Goal: Task Accomplishment & Management: Manage account settings

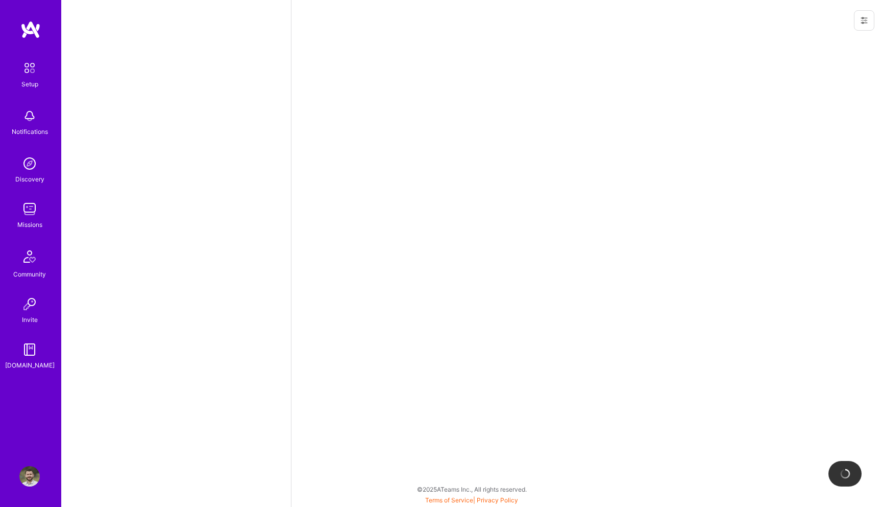
click at [863, 25] on button at bounding box center [864, 20] width 20 height 20
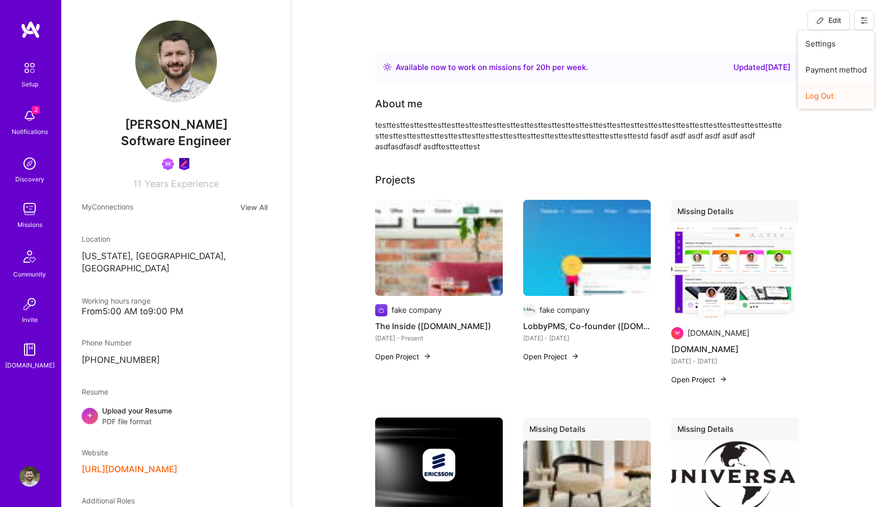
click at [820, 95] on button "Log Out" at bounding box center [836, 96] width 77 height 26
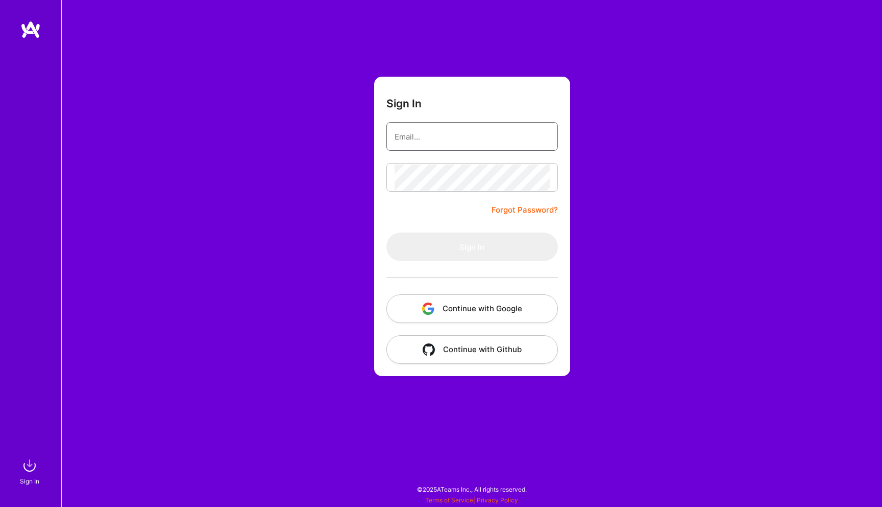
type input "luis@a.team"
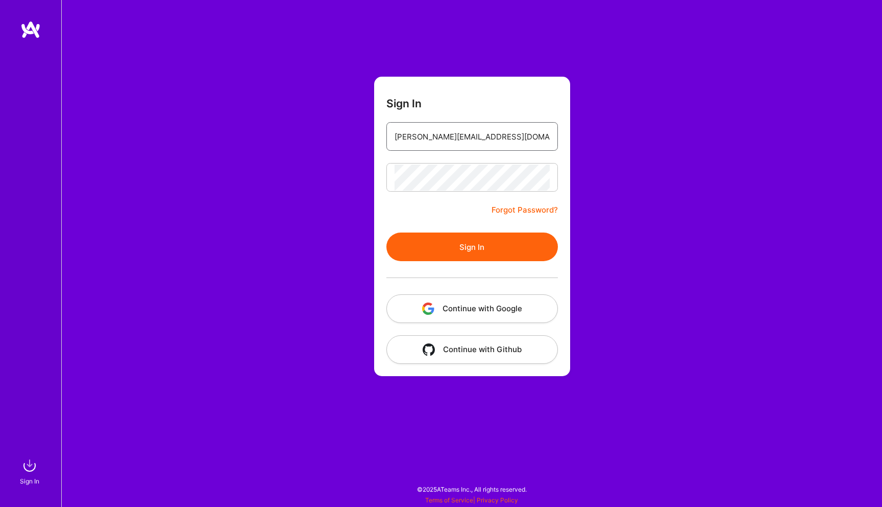
click at [412, 144] on input "luis@a.team" at bounding box center [472, 137] width 155 height 26
click at [282, 288] on div "Sign In luis@a.team Forgot Password? Sign In Continue with Google Continue with…" at bounding box center [471, 253] width 821 height 507
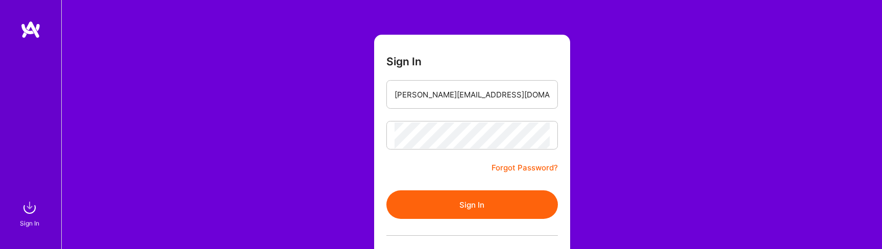
scroll to position [54, 0]
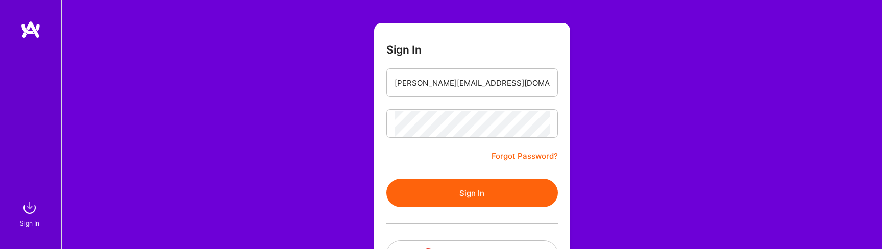
click at [425, 187] on button "Sign In" at bounding box center [473, 193] width 172 height 29
